Goal: Find specific page/section: Find specific page/section

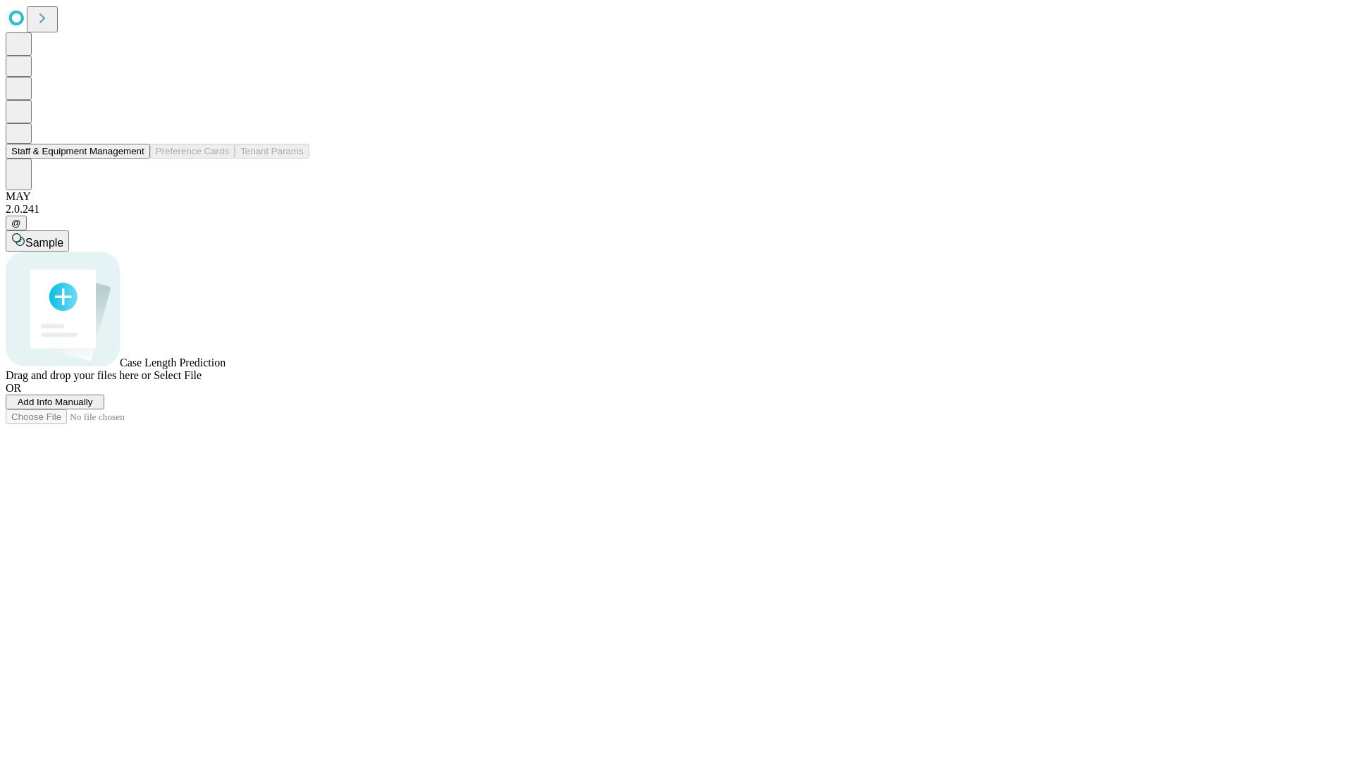
click at [135, 159] on button "Staff & Equipment Management" at bounding box center [78, 151] width 144 height 15
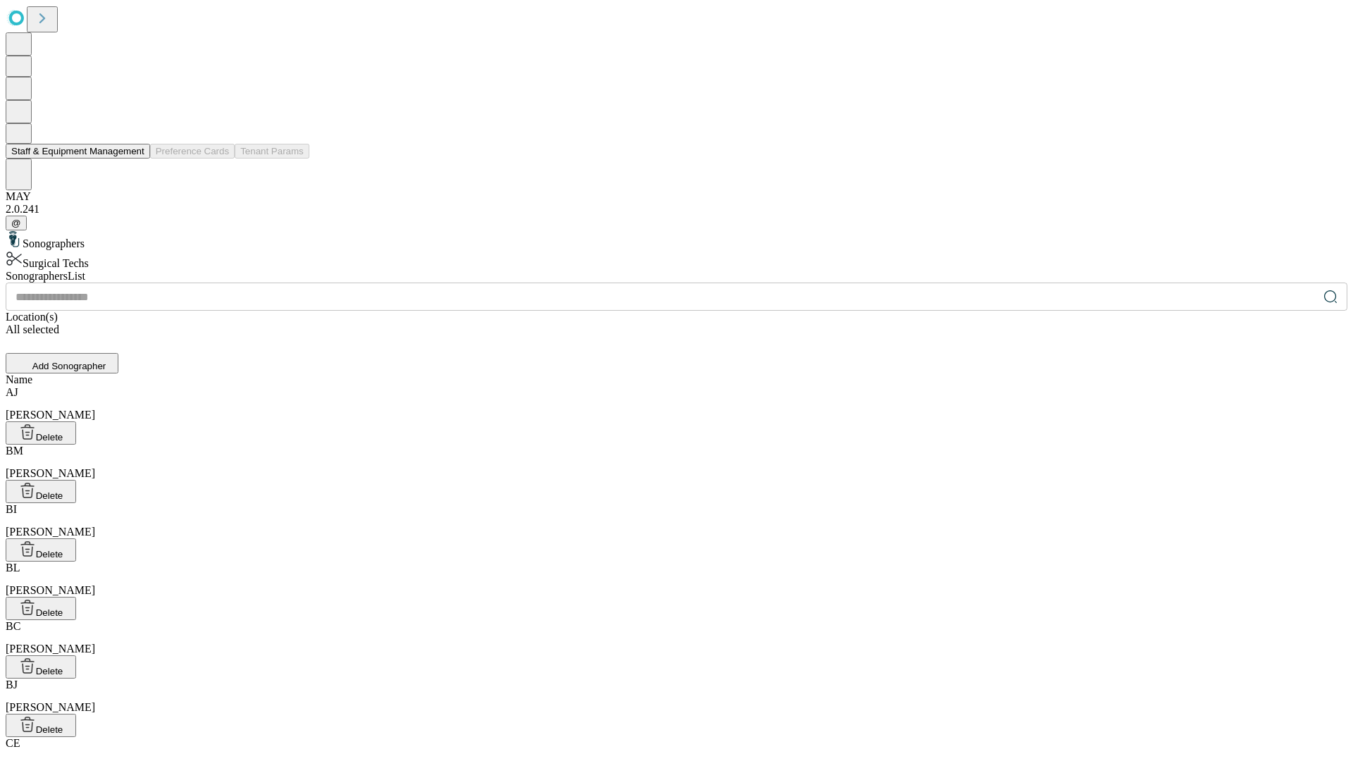
click at [135, 159] on button "Staff & Equipment Management" at bounding box center [78, 151] width 144 height 15
